Goal: Communication & Community: Answer question/provide support

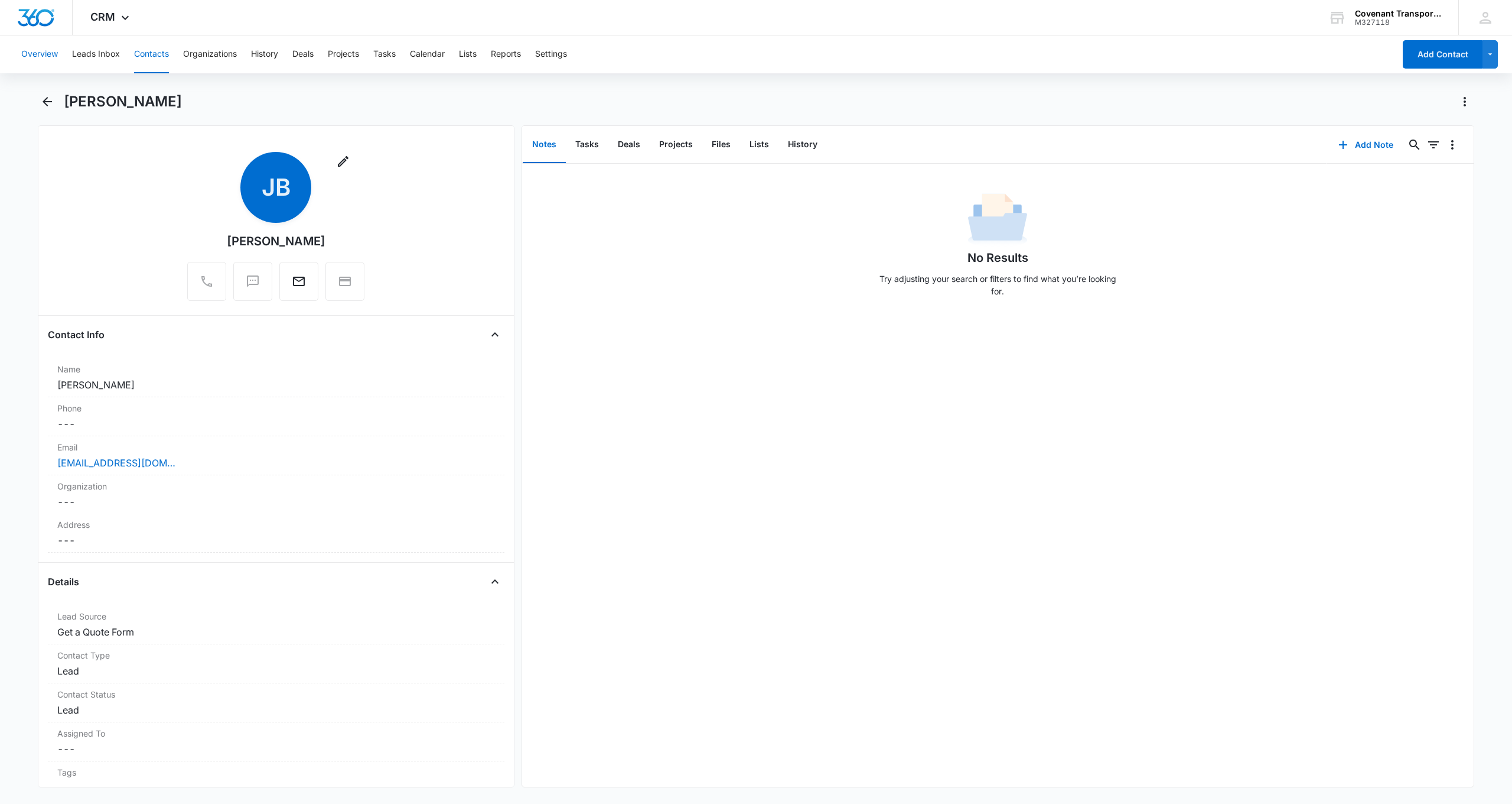
click at [35, 52] on button "Overview" at bounding box center [40, 55] width 37 height 38
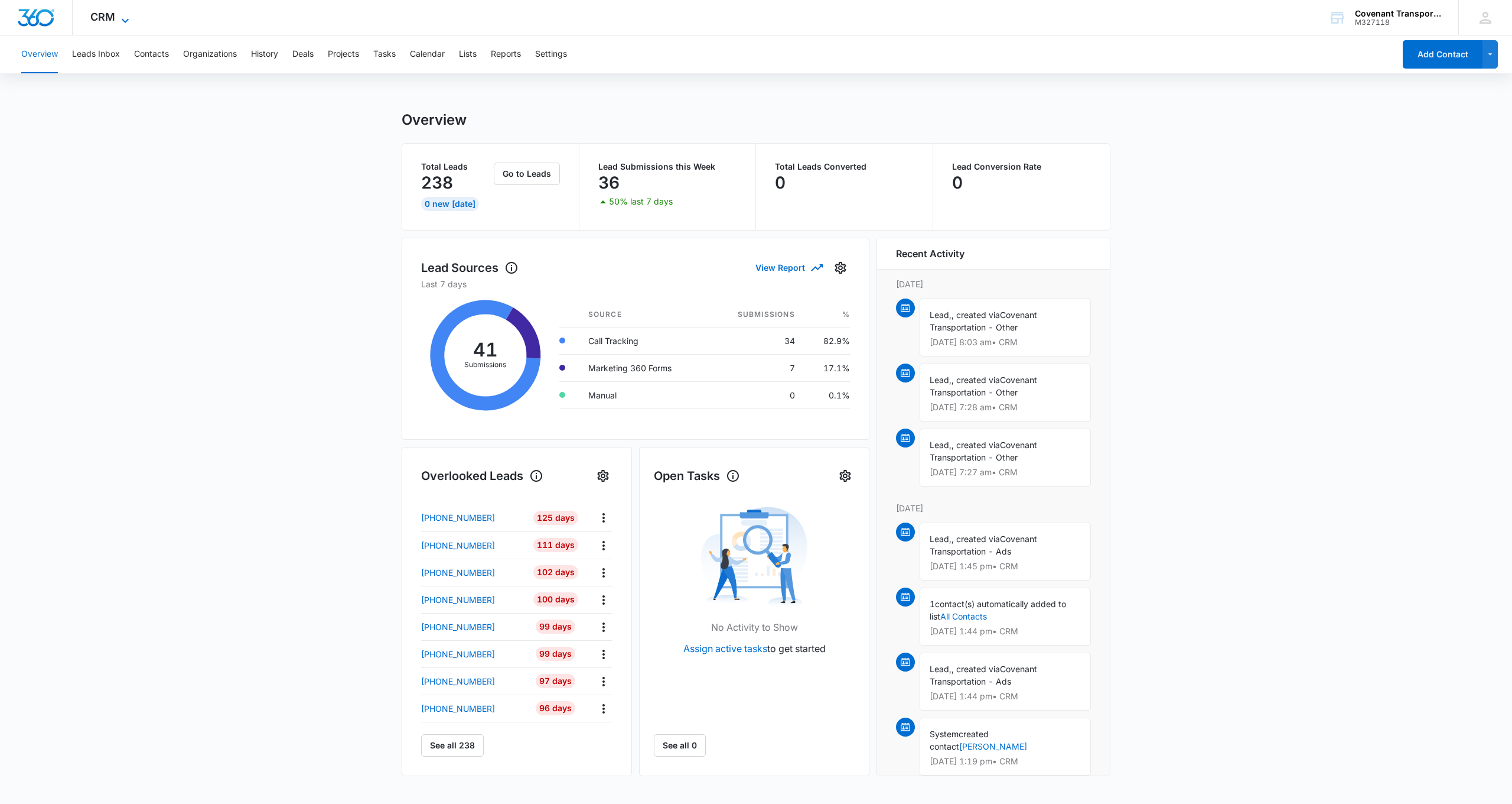
click at [121, 14] on icon at bounding box center [125, 21] width 14 height 14
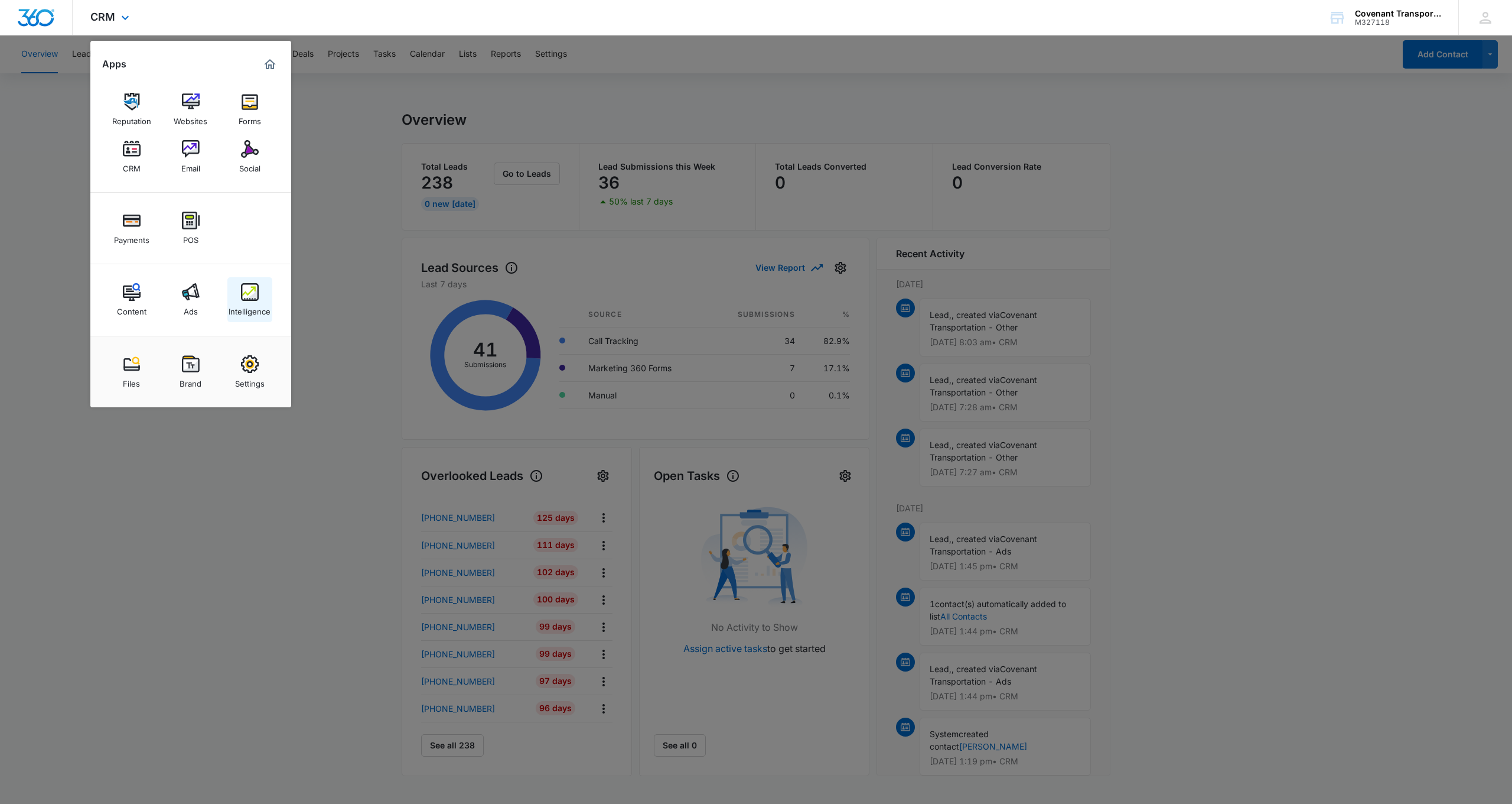
click at [250, 294] on img at bounding box center [249, 292] width 17 height 17
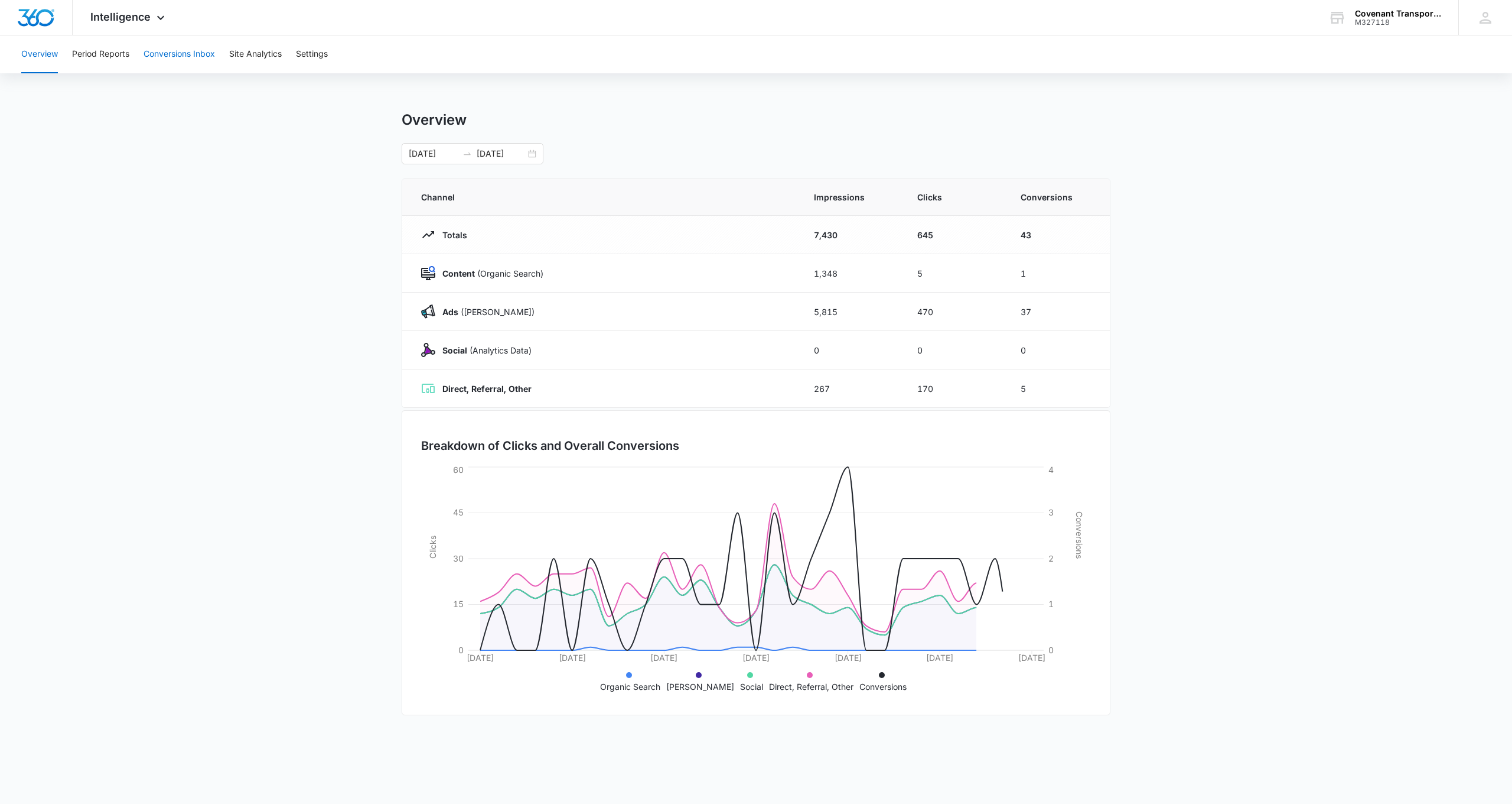
click at [193, 54] on button "Conversions Inbox" at bounding box center [179, 55] width 71 height 38
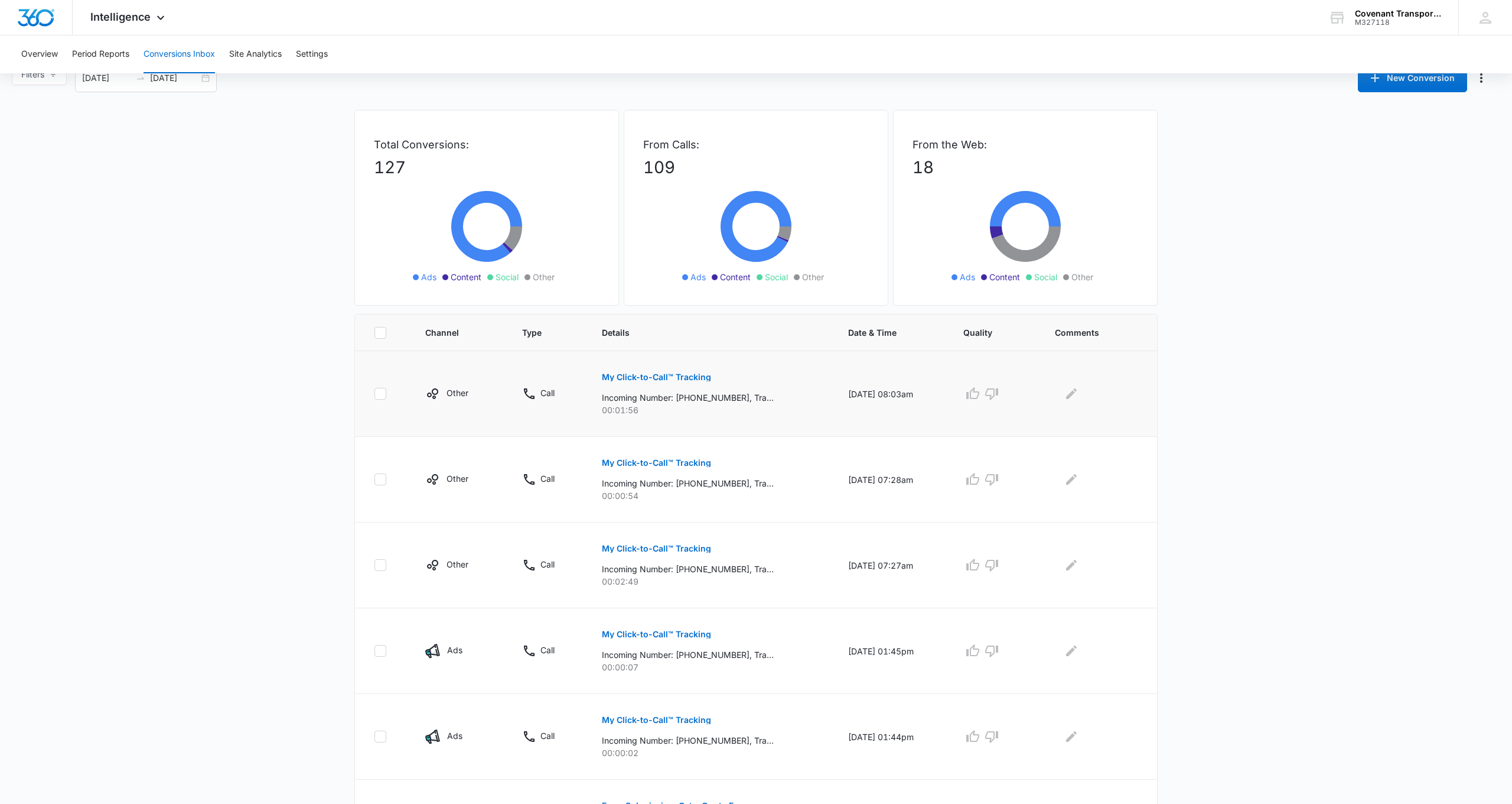
scroll to position [25, 0]
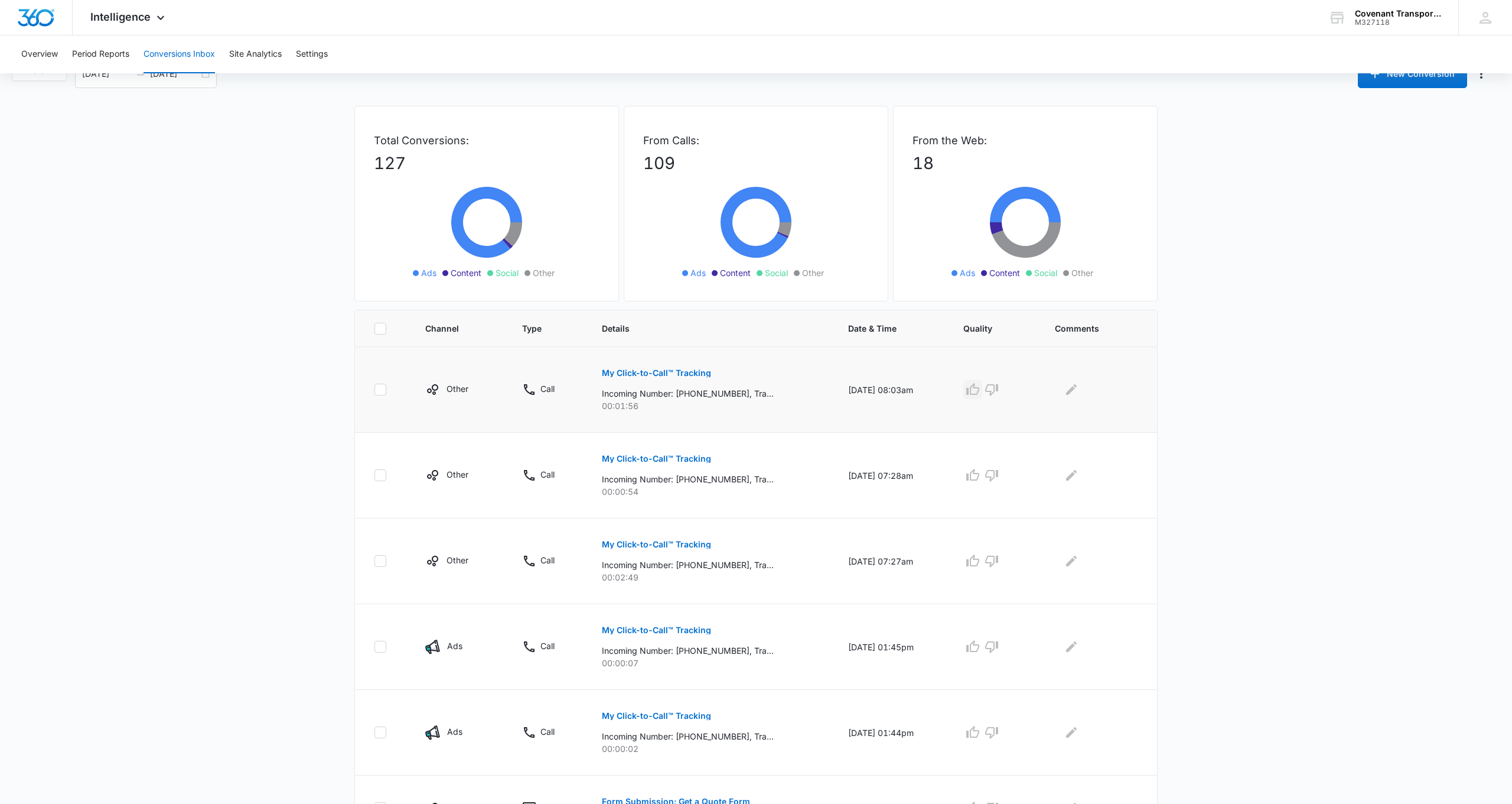
click at [975, 391] on icon "button" at bounding box center [973, 388] width 13 height 12
click at [976, 477] on icon "button" at bounding box center [973, 474] width 13 height 12
click at [978, 563] on icon "button" at bounding box center [973, 560] width 13 height 12
click at [1078, 651] on icon "Edit Comments" at bounding box center [1071, 647] width 14 height 14
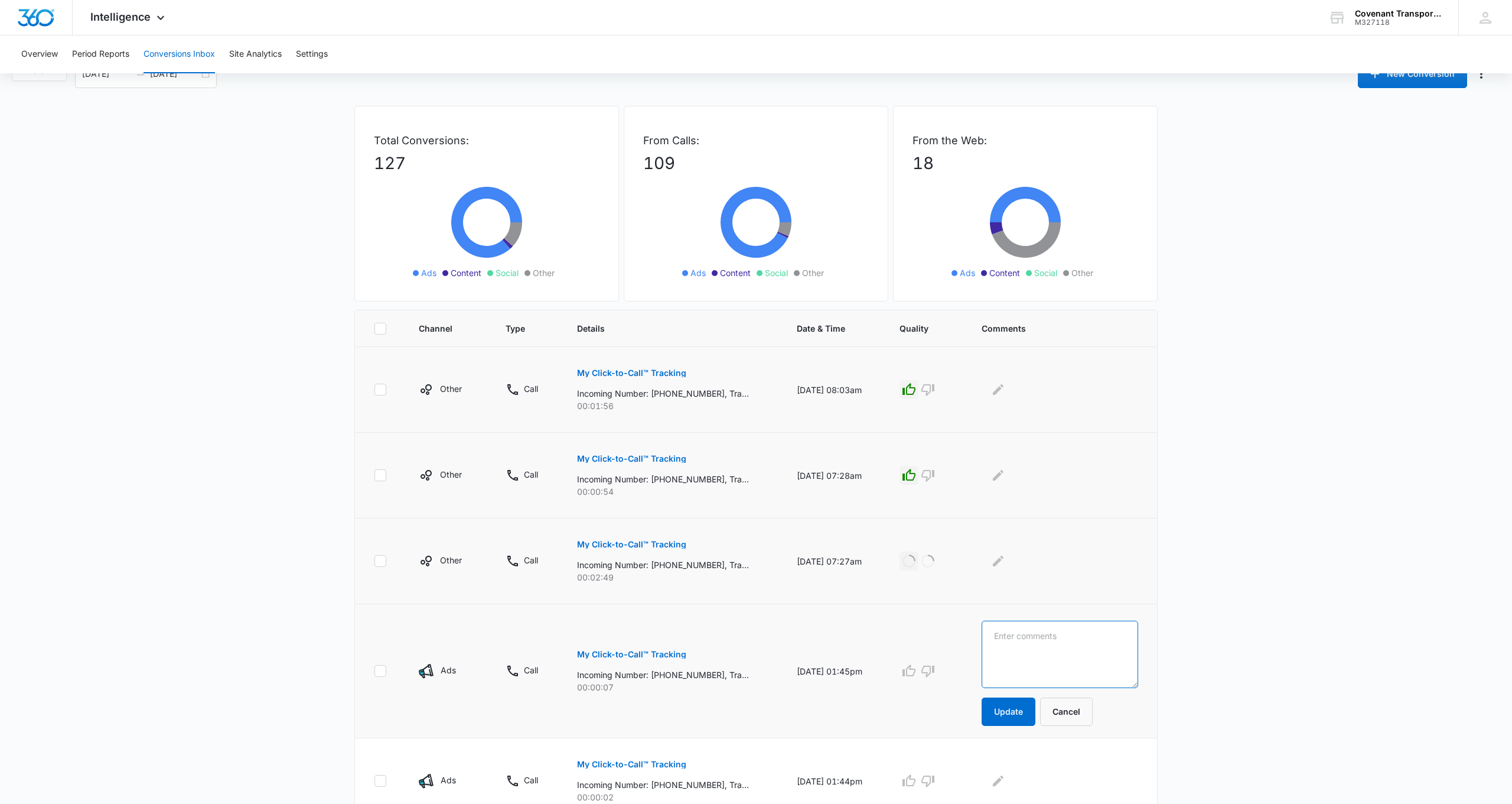
click at [1060, 641] on textarea at bounding box center [1059, 654] width 156 height 68
type textarea "Questions about scheduled ride not provided by us"
click at [1036, 705] on button "Update" at bounding box center [1009, 712] width 54 height 29
click at [935, 671] on icon "button" at bounding box center [928, 671] width 14 height 14
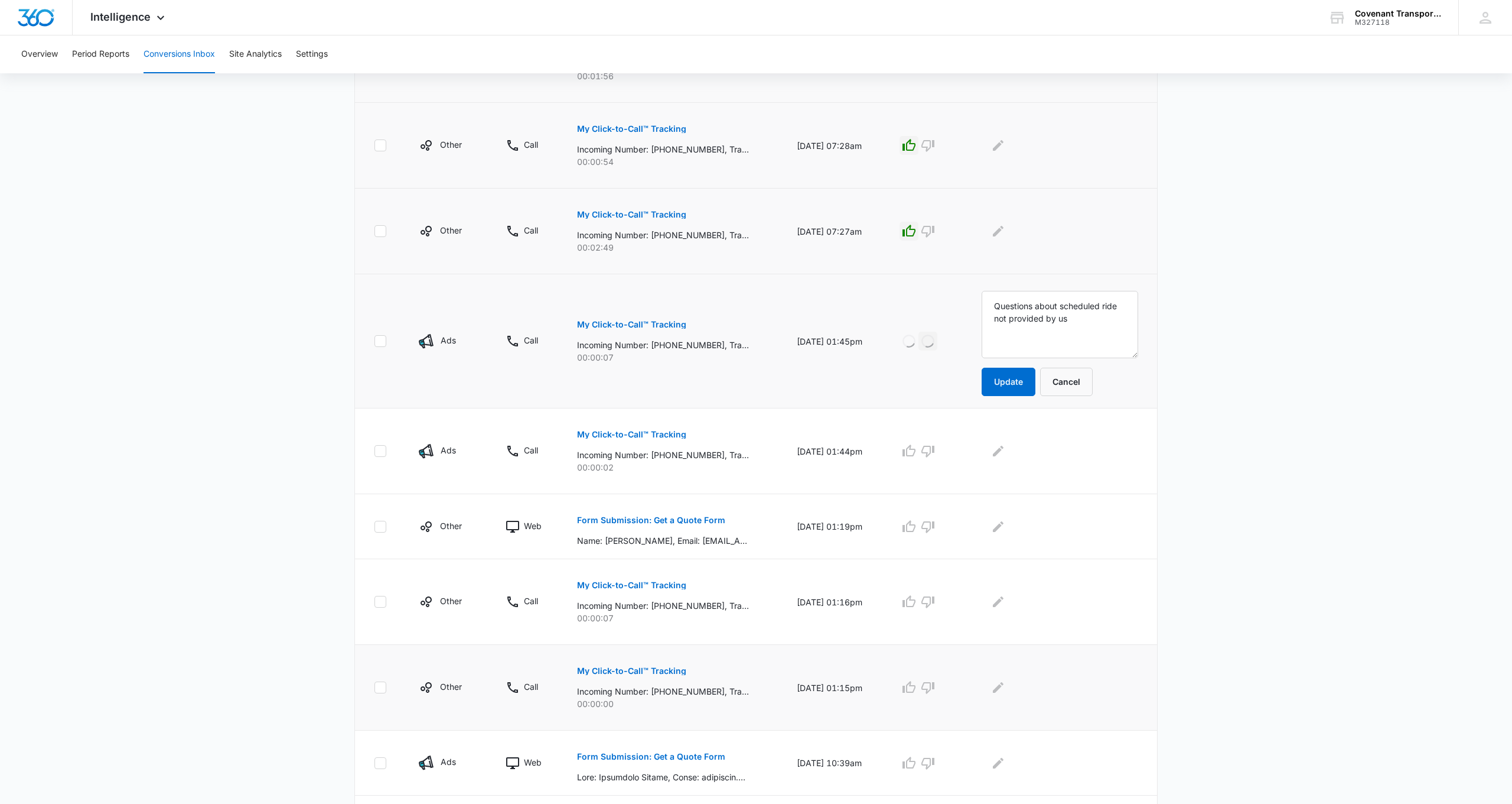
scroll to position [358, 0]
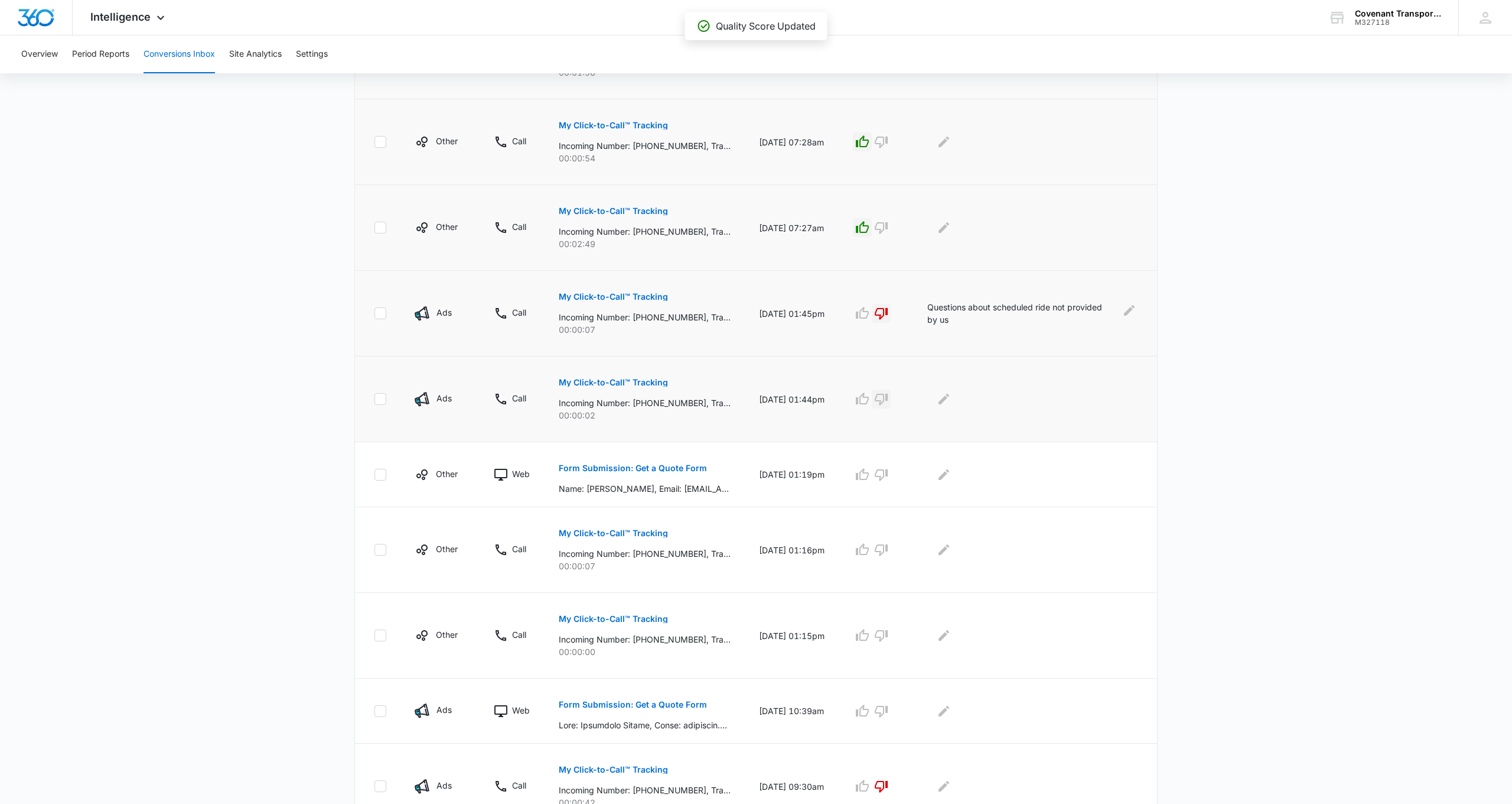
click at [889, 398] on icon "button" at bounding box center [881, 399] width 14 height 14
click at [869, 474] on icon "button" at bounding box center [862, 474] width 13 height 12
click at [951, 474] on icon "Edit Comments" at bounding box center [944, 474] width 14 height 14
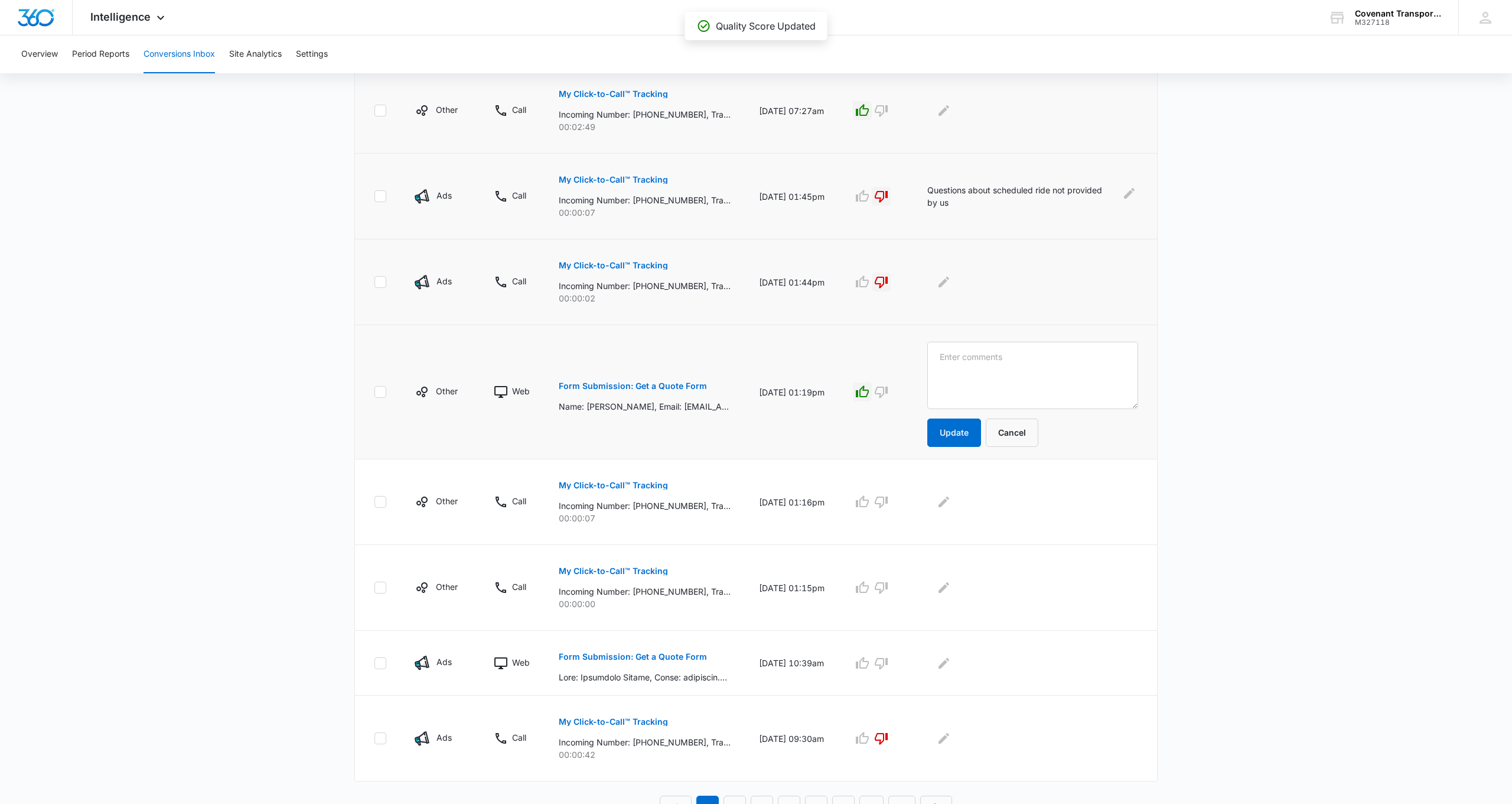
scroll to position [490, 0]
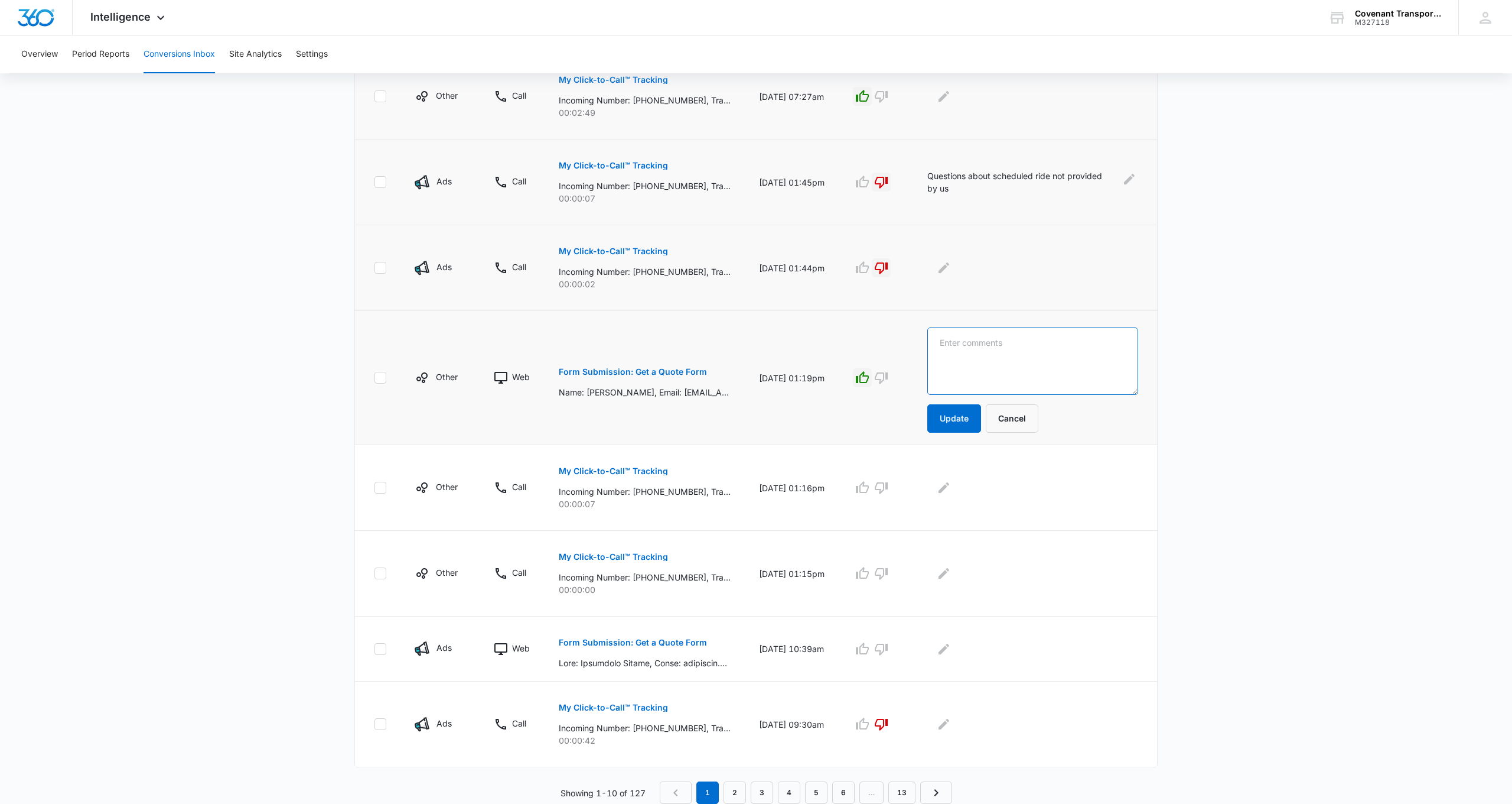
click at [1024, 350] on textarea at bounding box center [1033, 361] width 211 height 68
type textarea "Quote sent and accepted. Ride Scheduled"
click at [976, 419] on button "Update" at bounding box center [955, 419] width 54 height 29
click at [963, 429] on button "Update" at bounding box center [955, 419] width 54 height 29
click at [870, 490] on icon "button" at bounding box center [862, 488] width 14 height 14
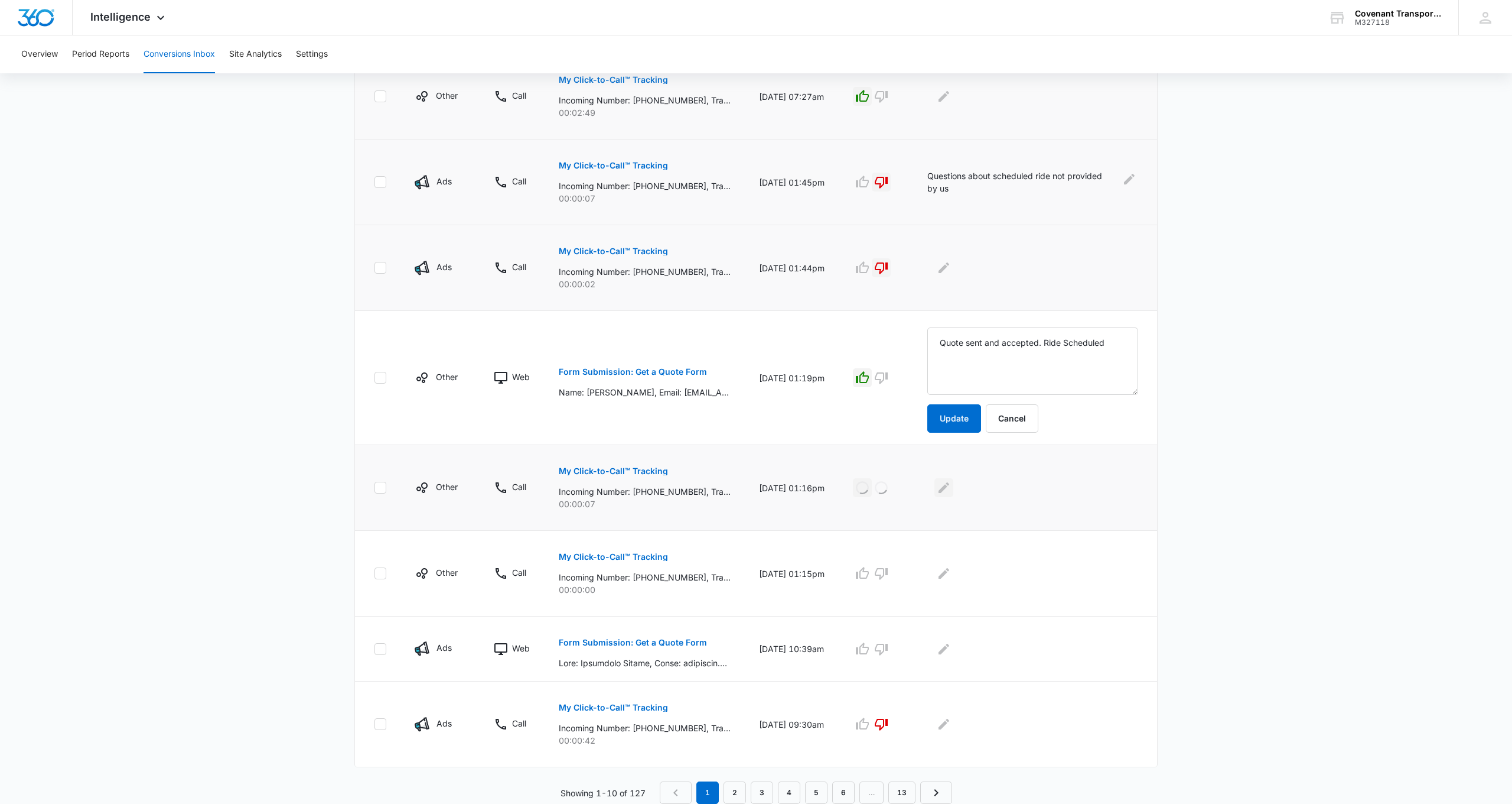
scroll to position [421, 0]
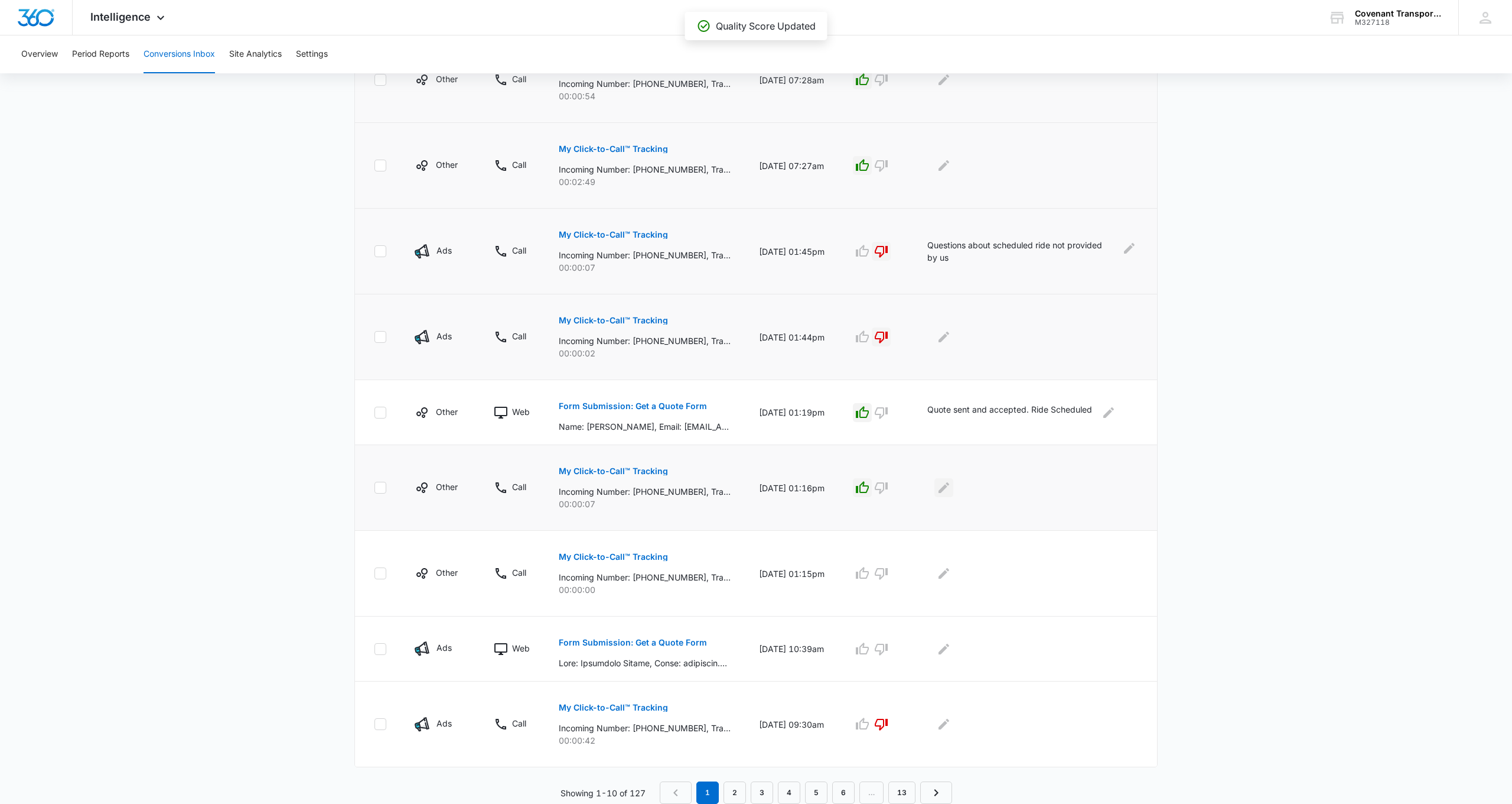
click at [949, 488] on icon "Edit Comments" at bounding box center [943, 487] width 10 height 10
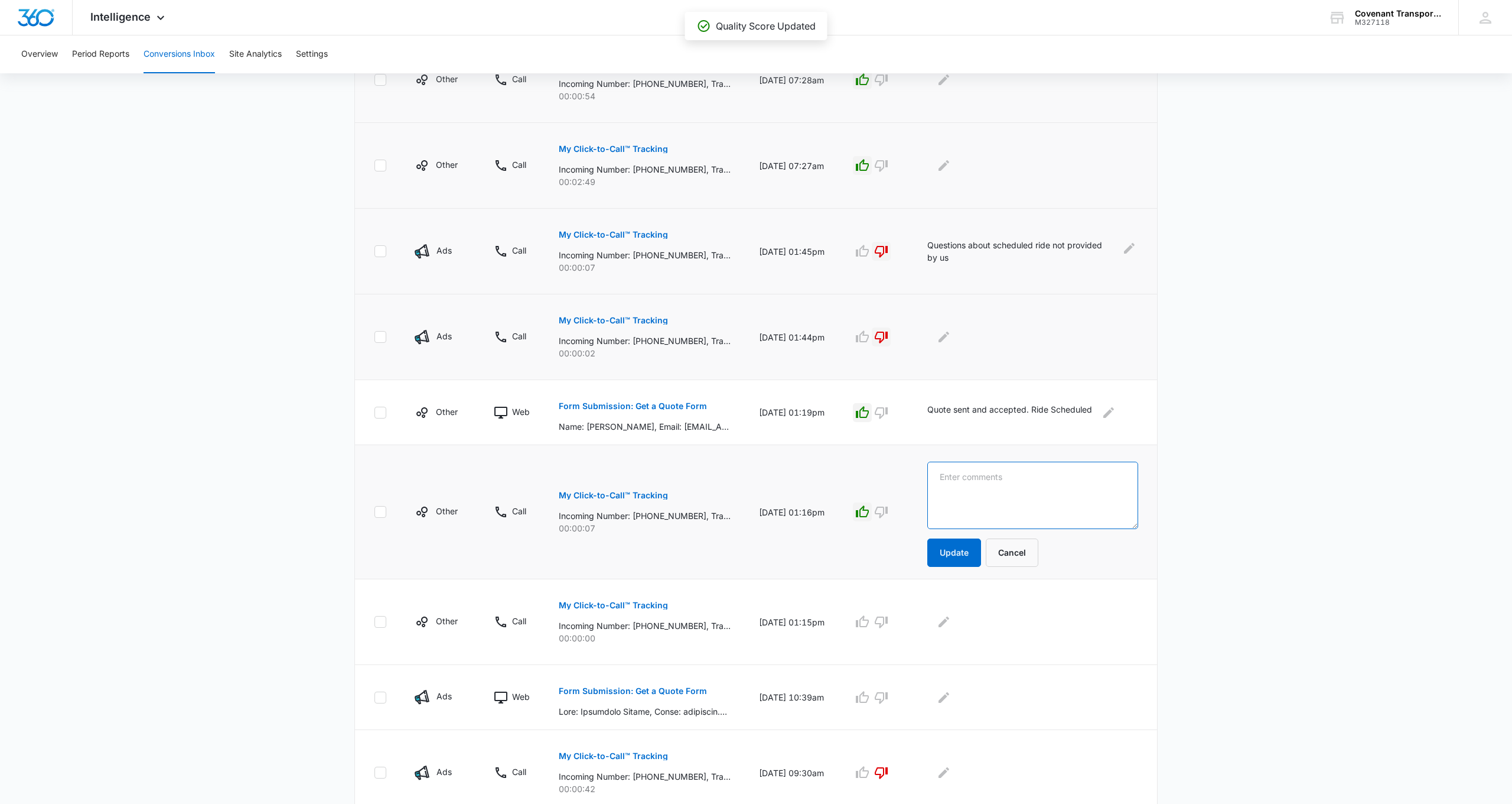
click at [949, 474] on textarea at bounding box center [1033, 495] width 211 height 68
type textarea "Quote requested! Sent Already"
click at [957, 547] on button "Update" at bounding box center [955, 553] width 54 height 29
click at [869, 624] on icon "button" at bounding box center [862, 620] width 13 height 12
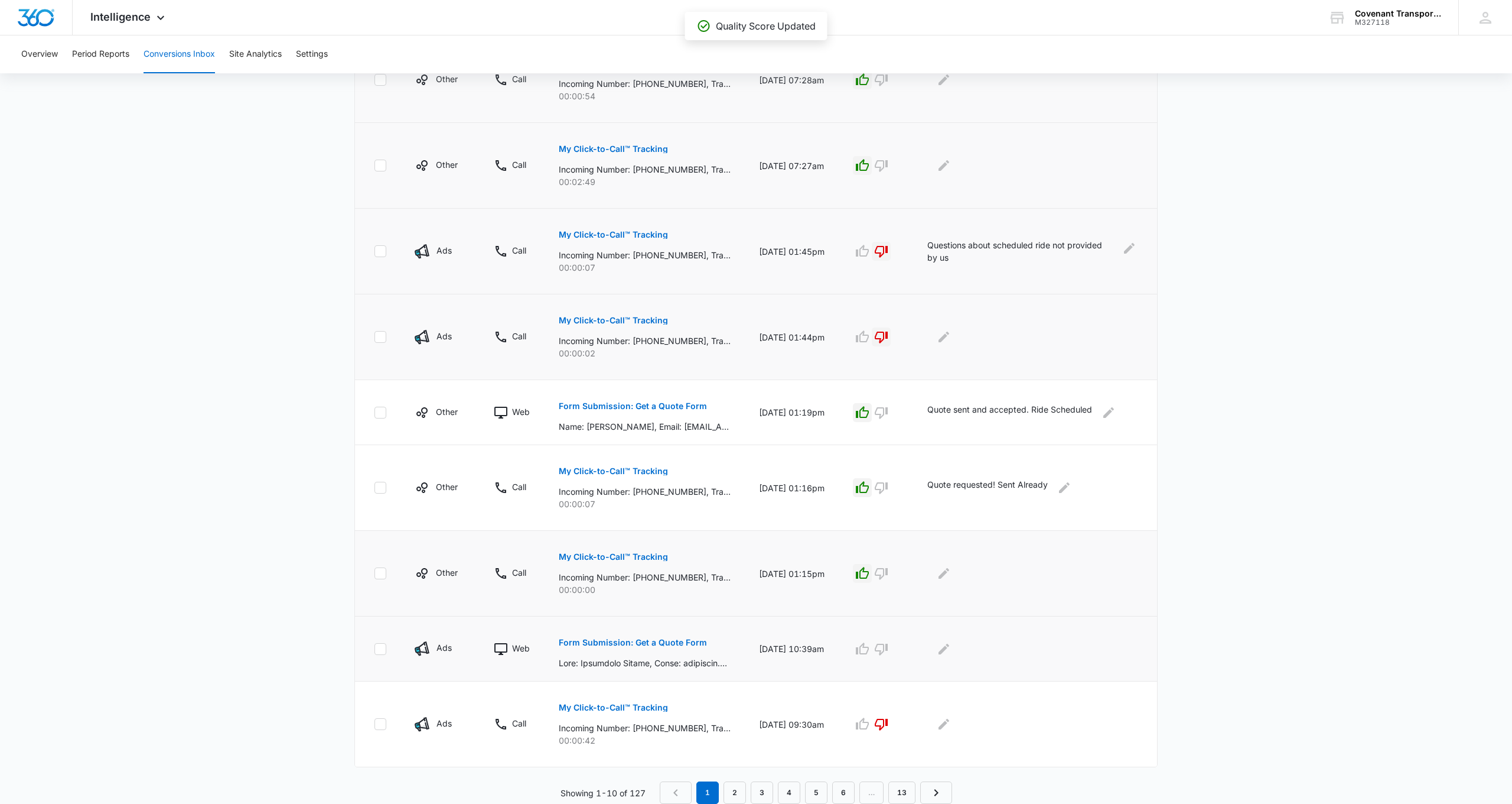
click at [636, 642] on p "Form Submission: Get a Quote Form" at bounding box center [633, 642] width 148 height 8
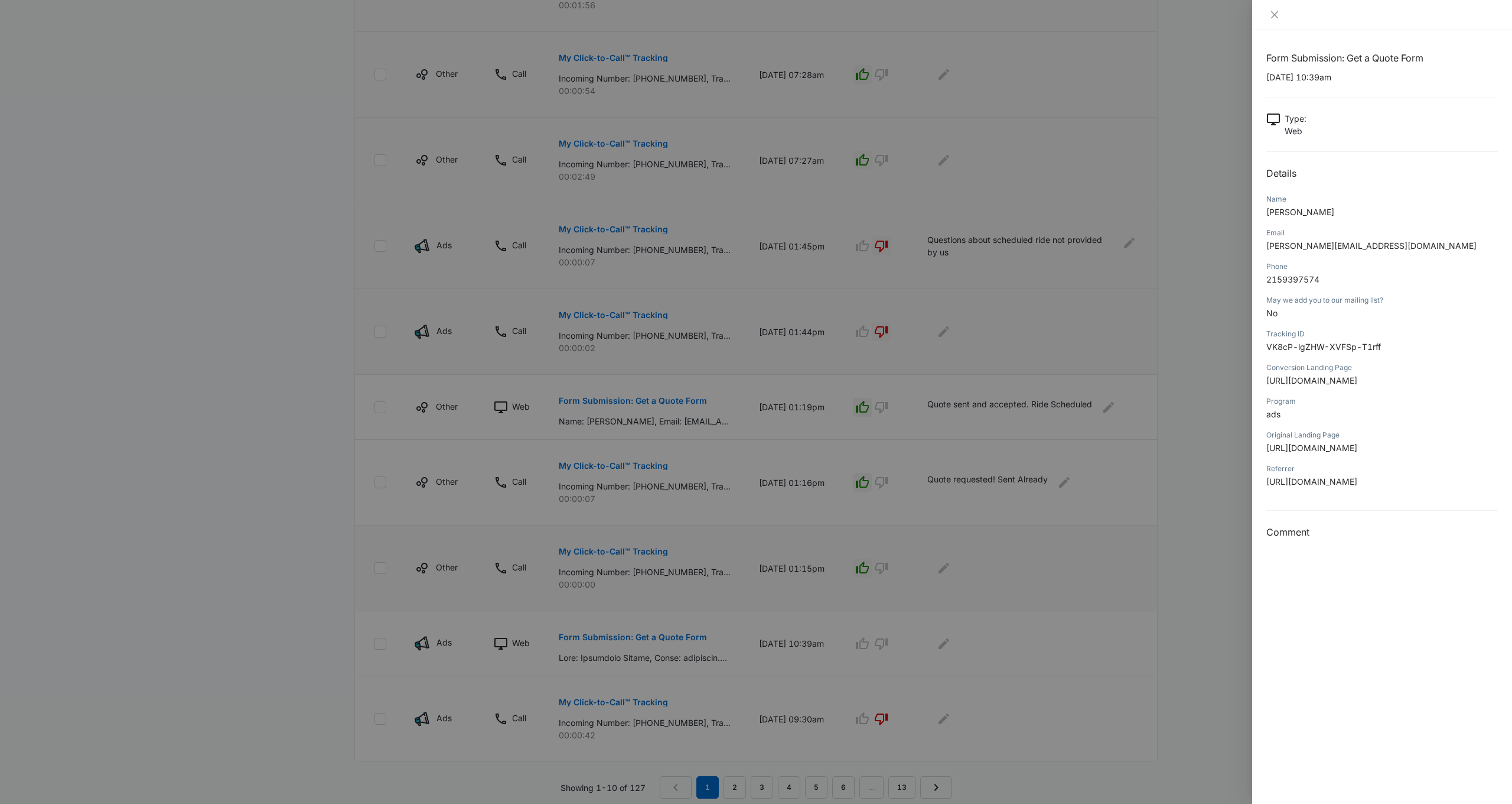
scroll to position [426, 0]
click at [1059, 535] on div at bounding box center [756, 402] width 1512 height 804
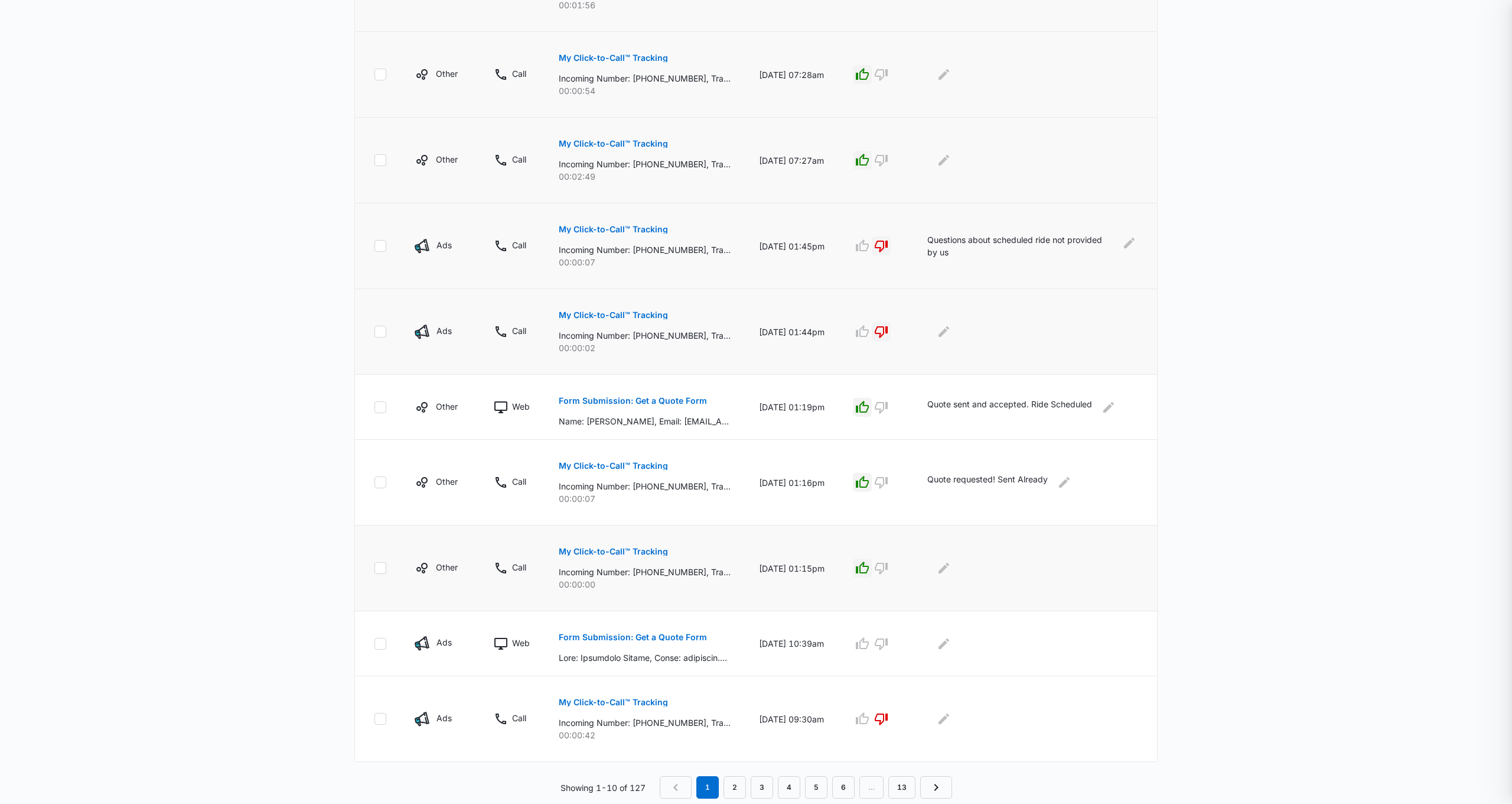
scroll to position [421, 0]
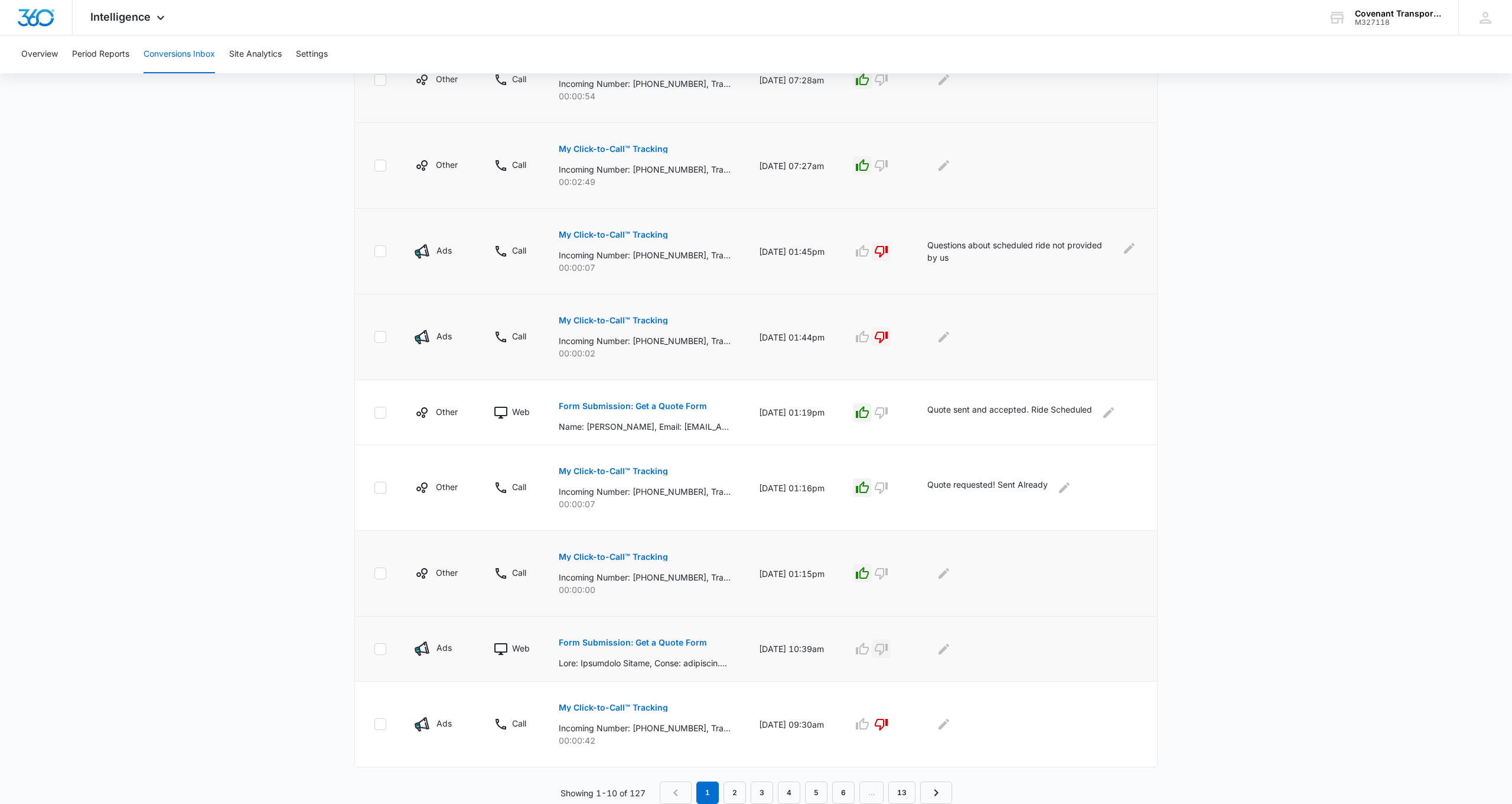
click at [889, 651] on icon "button" at bounding box center [881, 649] width 14 height 14
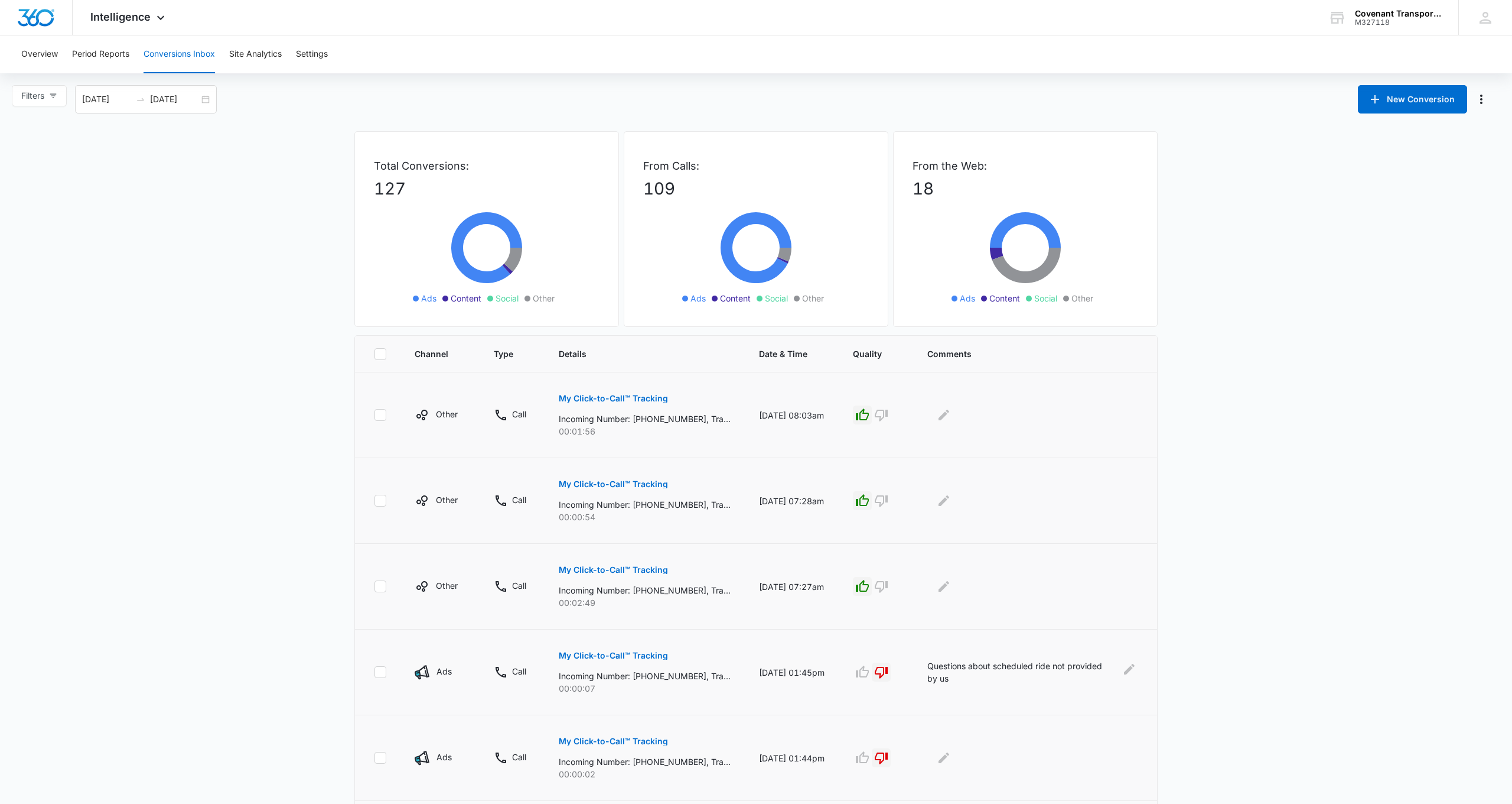
scroll to position [0, 0]
click at [1479, 27] on div "AW [PERSON_NAME] [EMAIL_ADDRESS][DOMAIN_NAME] My Profile Notifications Support …" at bounding box center [1485, 17] width 54 height 35
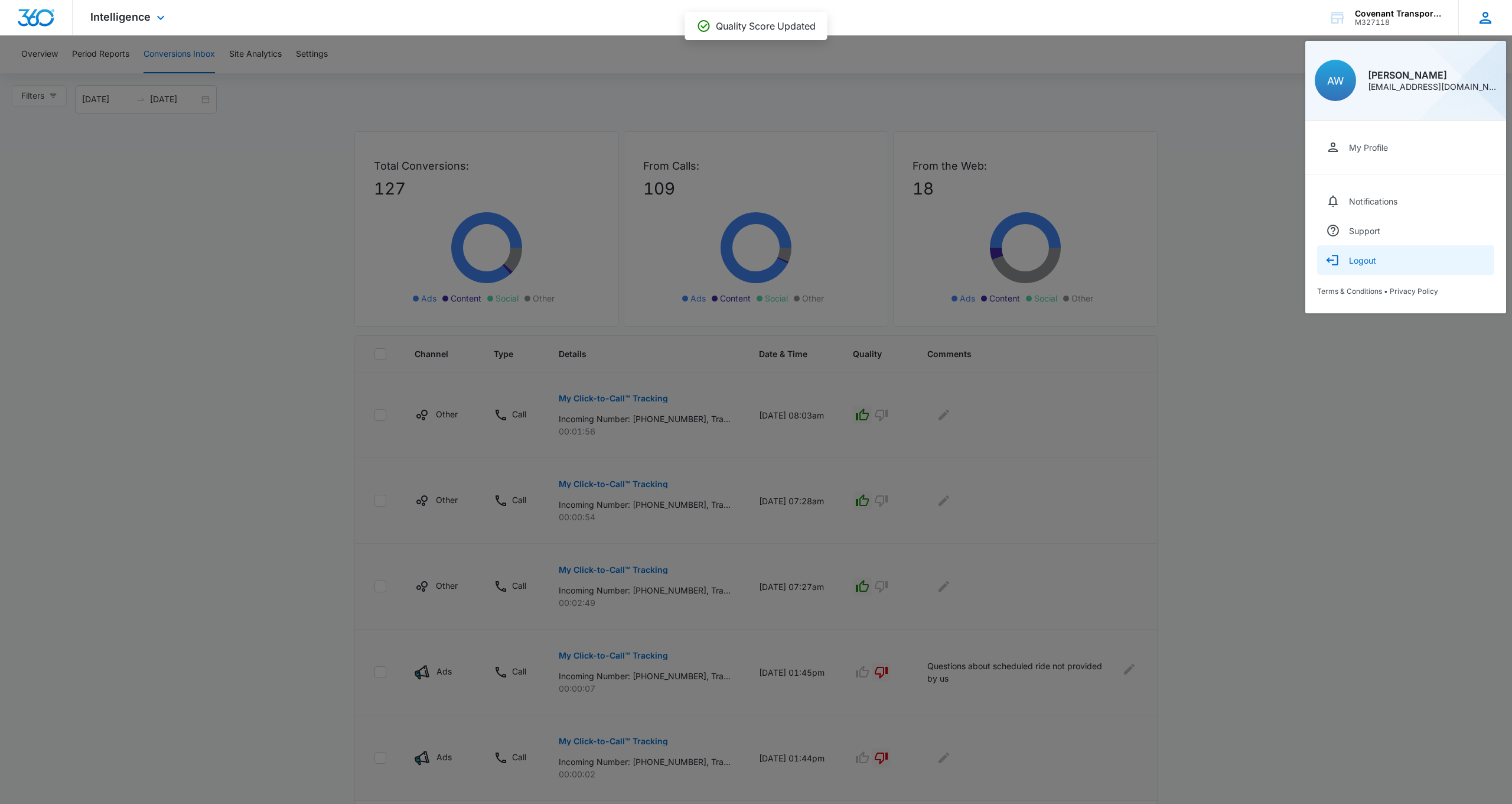
click at [1356, 260] on div "Logout" at bounding box center [1363, 260] width 27 height 10
